Goal: Transaction & Acquisition: Purchase product/service

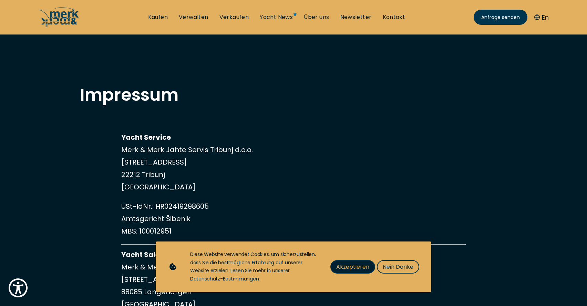
click at [359, 266] on span "Akzeptieren" at bounding box center [352, 266] width 33 height 9
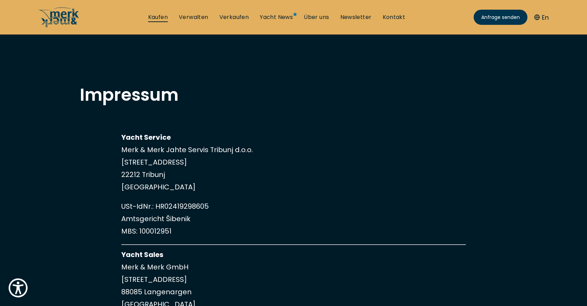
click at [161, 14] on link "Kaufen" at bounding box center [158, 17] width 20 height 8
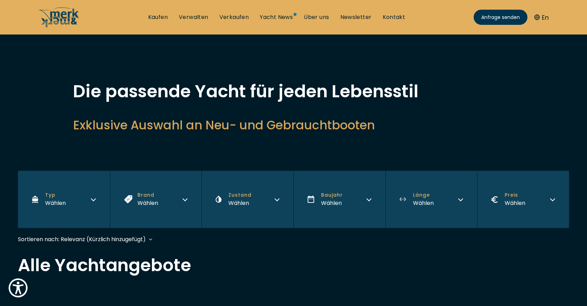
click at [393, 23] on ul "Kaufen Verwalten Verkaufen Yacht News Über uns Newsletter Kontakt Senden Sie un…" at bounding box center [277, 17] width 268 height 21
click at [395, 19] on link "Kontakt" at bounding box center [394, 17] width 23 height 8
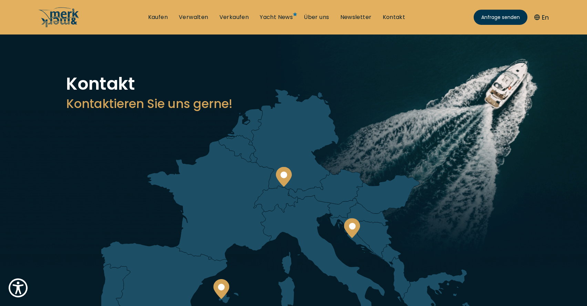
scroll to position [8, 0]
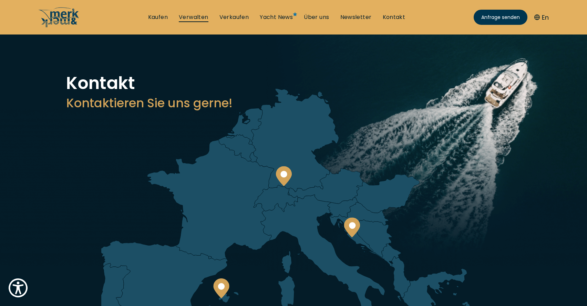
click at [201, 17] on link "Verwalten" at bounding box center [194, 17] width 30 height 8
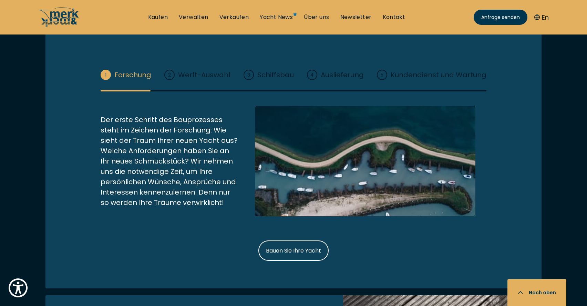
scroll to position [945, 0]
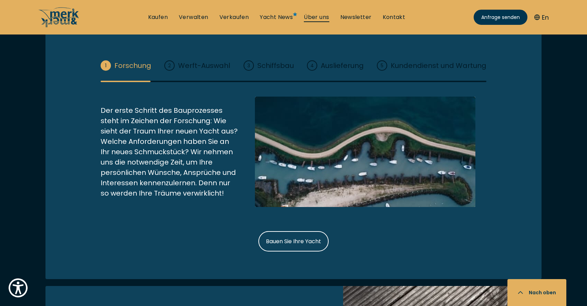
click at [328, 16] on link "Über uns" at bounding box center [316, 17] width 25 height 8
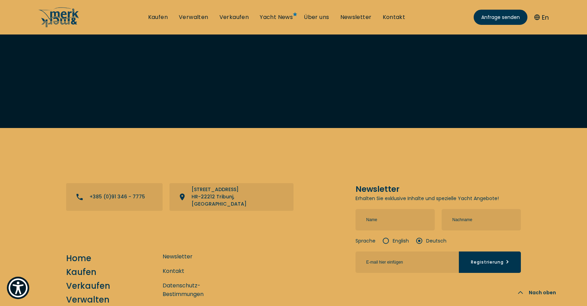
scroll to position [2809, 0]
click at [159, 18] on link "Kaufen" at bounding box center [158, 17] width 20 height 8
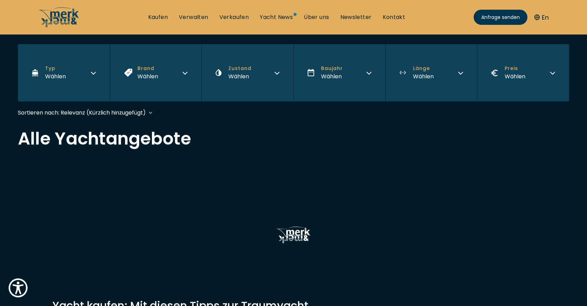
scroll to position [129, 0]
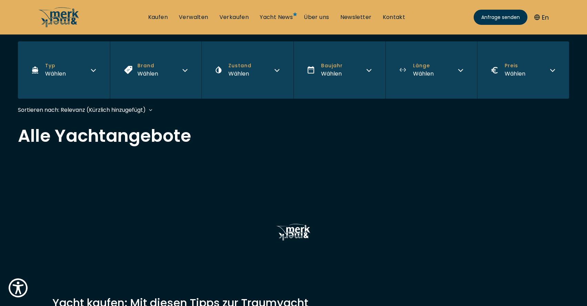
click at [179, 68] on button "Brand Wählen" at bounding box center [156, 69] width 92 height 57
click at [252, 71] on button "Zustand Wählen" at bounding box center [248, 69] width 92 height 57
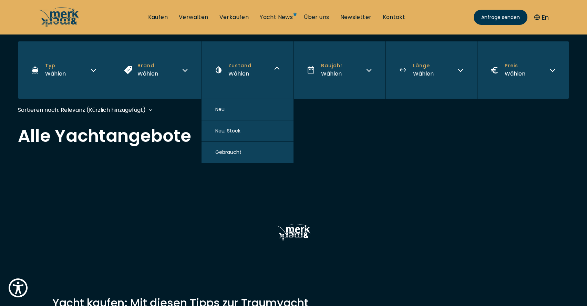
click at [79, 70] on button "Typ Wählen" at bounding box center [64, 69] width 92 height 57
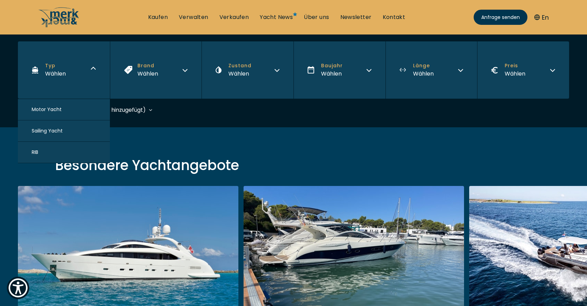
click at [66, 108] on button "Motor Yacht" at bounding box center [64, 109] width 92 height 21
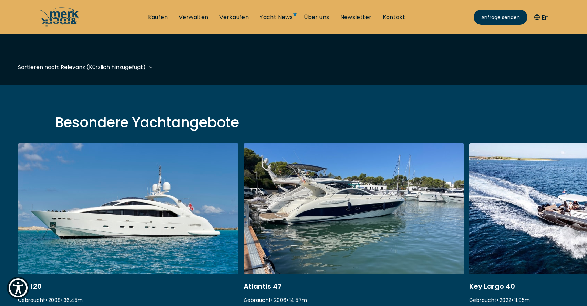
scroll to position [171, 0]
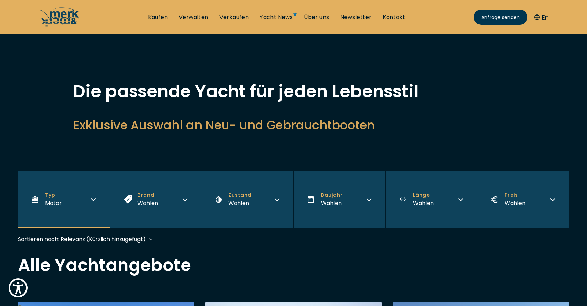
click at [182, 201] on button "Brand Wählen" at bounding box center [156, 199] width 92 height 57
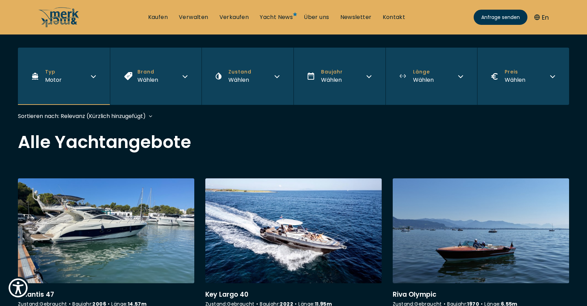
scroll to position [138, 0]
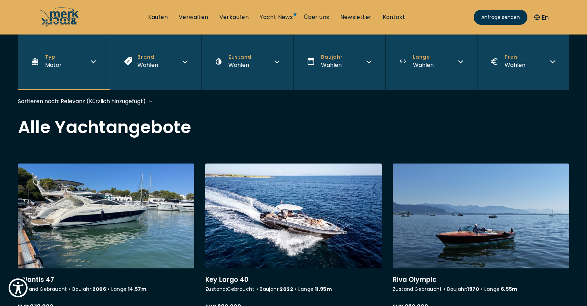
click at [181, 62] on button "Brand Wählen" at bounding box center [156, 61] width 92 height 57
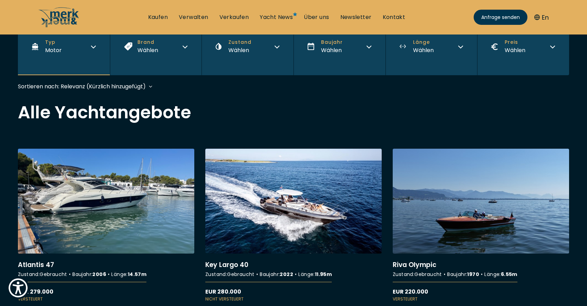
scroll to position [144, 0]
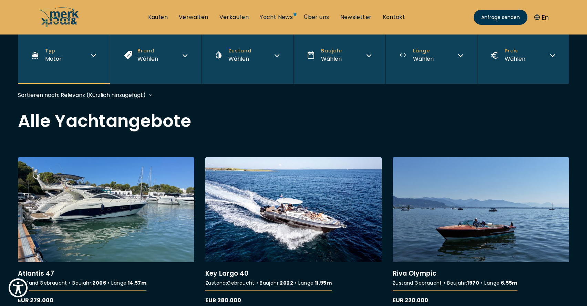
click at [164, 57] on button "Brand Wählen" at bounding box center [156, 55] width 92 height 57
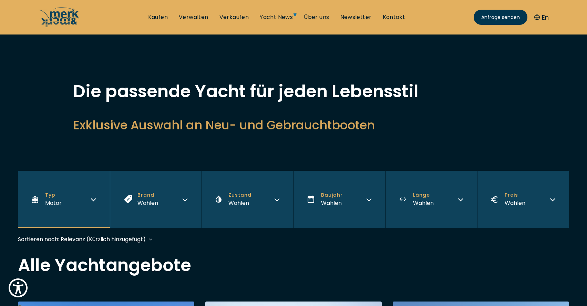
scroll to position [0, 0]
click at [62, 201] on button "Typ Motor" at bounding box center [64, 199] width 92 height 57
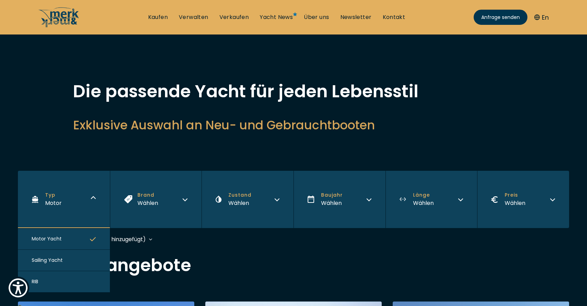
click at [57, 282] on button "RIB" at bounding box center [64, 281] width 92 height 21
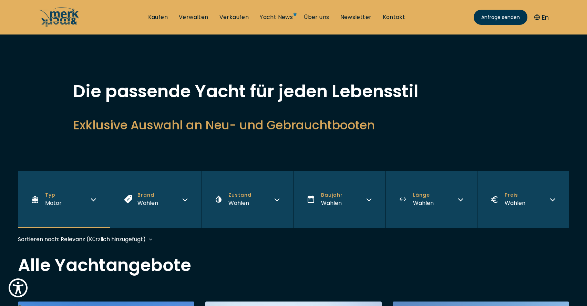
scroll to position [171, 0]
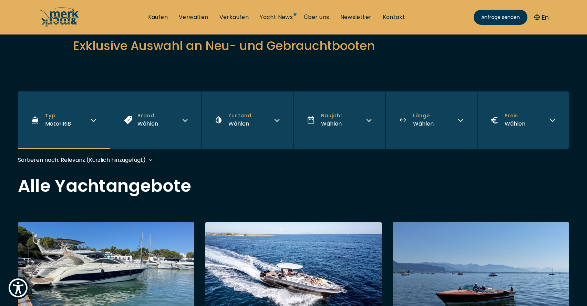
scroll to position [82, 0]
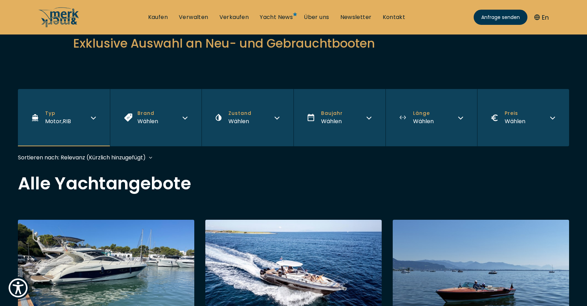
click at [98, 114] on button "Typ Motor , RIB" at bounding box center [64, 117] width 92 height 57
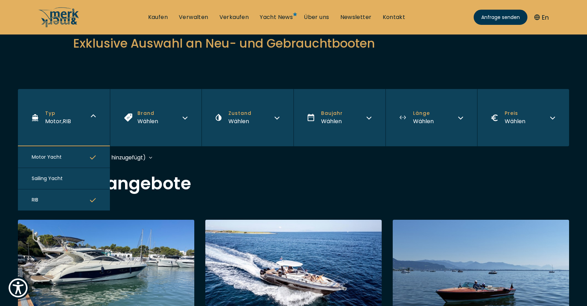
click at [85, 158] on button "Motor Yacht" at bounding box center [64, 156] width 92 height 21
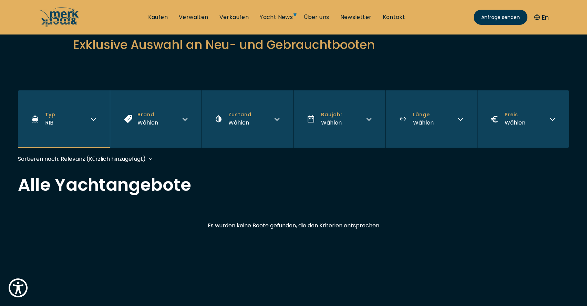
scroll to position [70, 0]
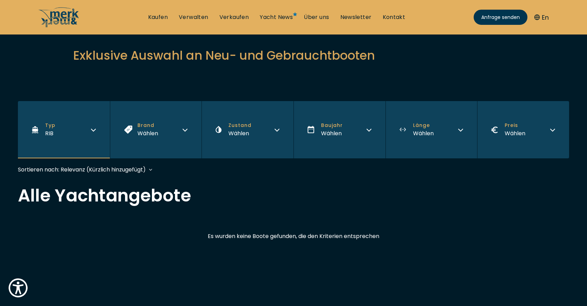
click at [78, 131] on button "Typ RIB" at bounding box center [64, 129] width 92 height 57
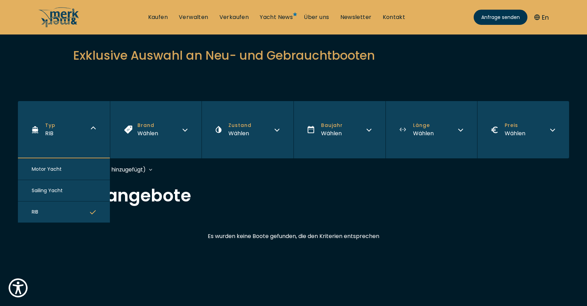
click at [75, 172] on button "Motor Yacht" at bounding box center [64, 169] width 92 height 21
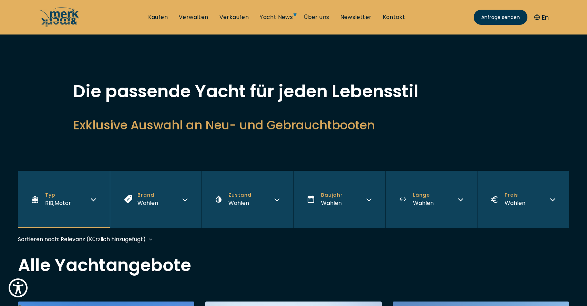
click at [180, 205] on button "Brand Wählen" at bounding box center [156, 199] width 92 height 57
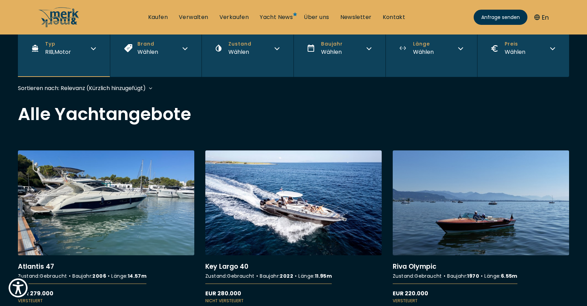
scroll to position [151, 0]
click at [157, 54] on div "Wählen" at bounding box center [148, 52] width 21 height 9
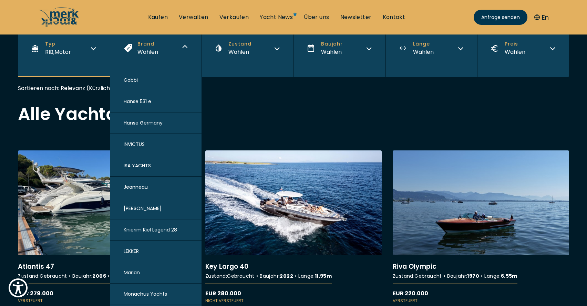
scroll to position [456, 0]
click at [146, 141] on button "INVICTUS" at bounding box center [156, 144] width 92 height 21
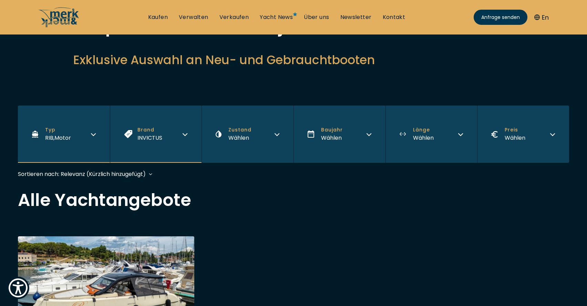
scroll to position [63, 0]
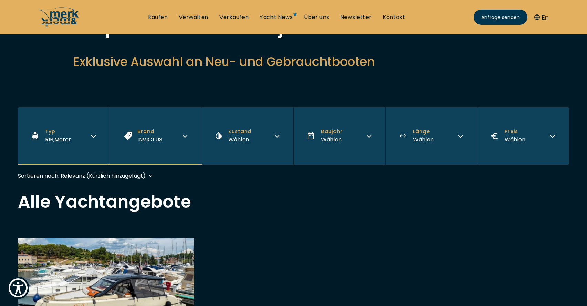
click at [169, 133] on button "Brand INVICTUS" at bounding box center [156, 135] width 92 height 57
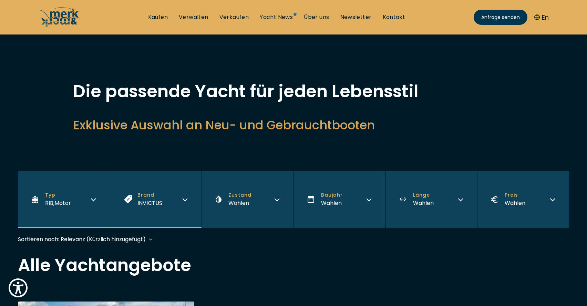
scroll to position [0, 0]
click at [163, 20] on link "Kaufen" at bounding box center [158, 17] width 20 height 8
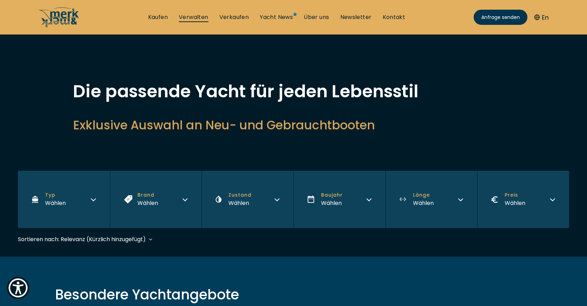
click at [185, 19] on link "Verwalten" at bounding box center [194, 17] width 30 height 8
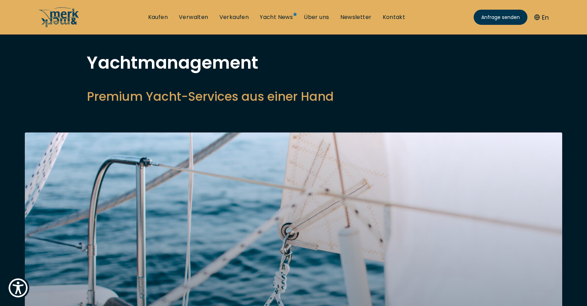
scroll to position [33, 0]
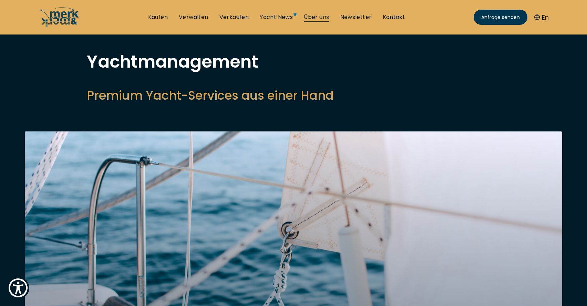
click at [322, 16] on link "Über uns" at bounding box center [316, 17] width 25 height 8
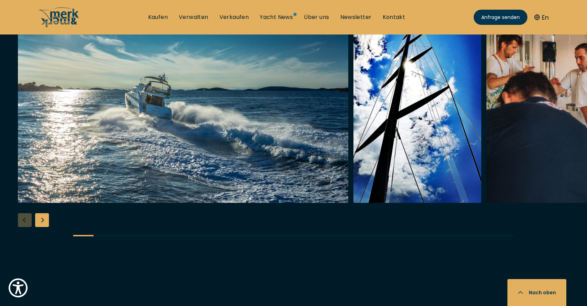
scroll to position [2049, 0]
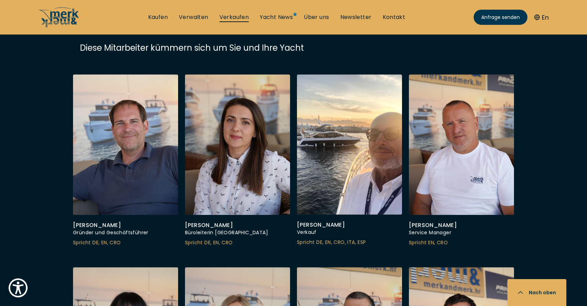
click at [237, 17] on link "Verkaufen" at bounding box center [235, 17] width 30 height 8
select select "sell"
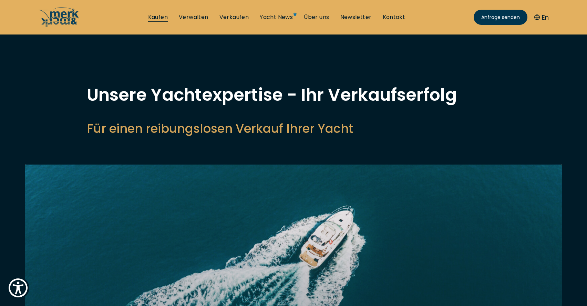
click at [160, 19] on link "Kaufen" at bounding box center [158, 17] width 20 height 8
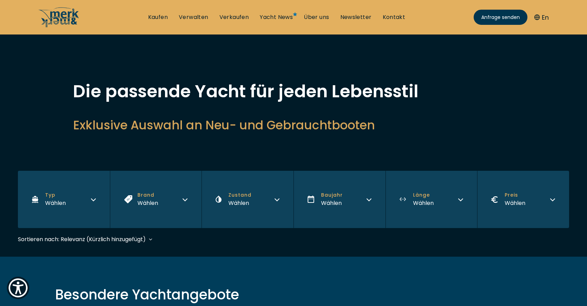
scroll to position [55, 0]
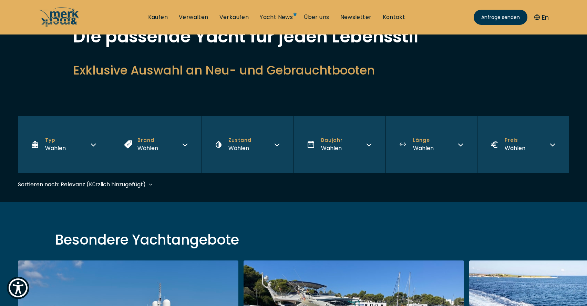
click at [465, 144] on button "Länge Wählen" at bounding box center [432, 144] width 92 height 57
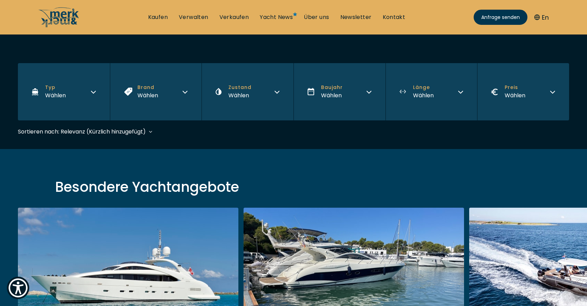
scroll to position [101, 0]
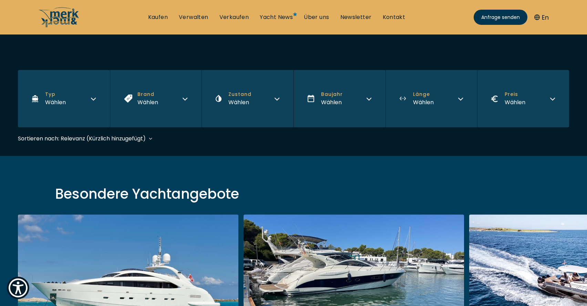
click at [445, 99] on button "Länge Wählen" at bounding box center [432, 98] width 92 height 57
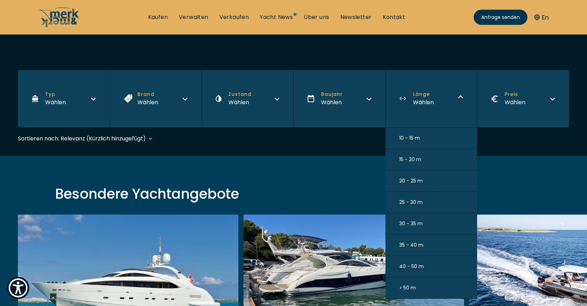
click at [430, 136] on button "10 - 15 m" at bounding box center [432, 138] width 92 height 21
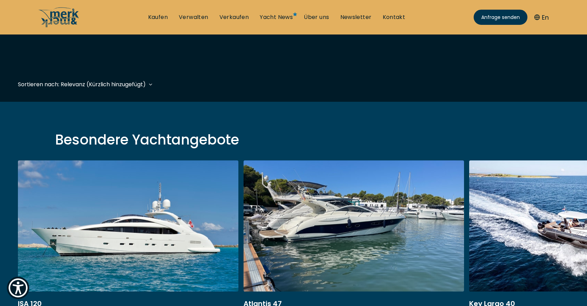
scroll to position [171, 0]
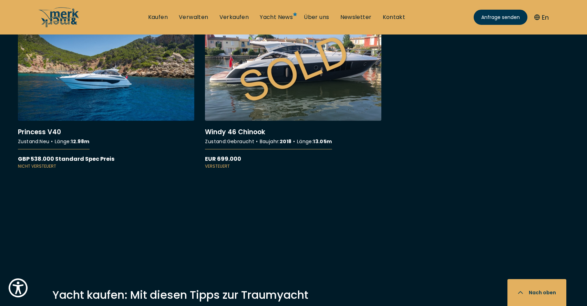
scroll to position [1829, 0]
